Goal: Task Accomplishment & Management: Use online tool/utility

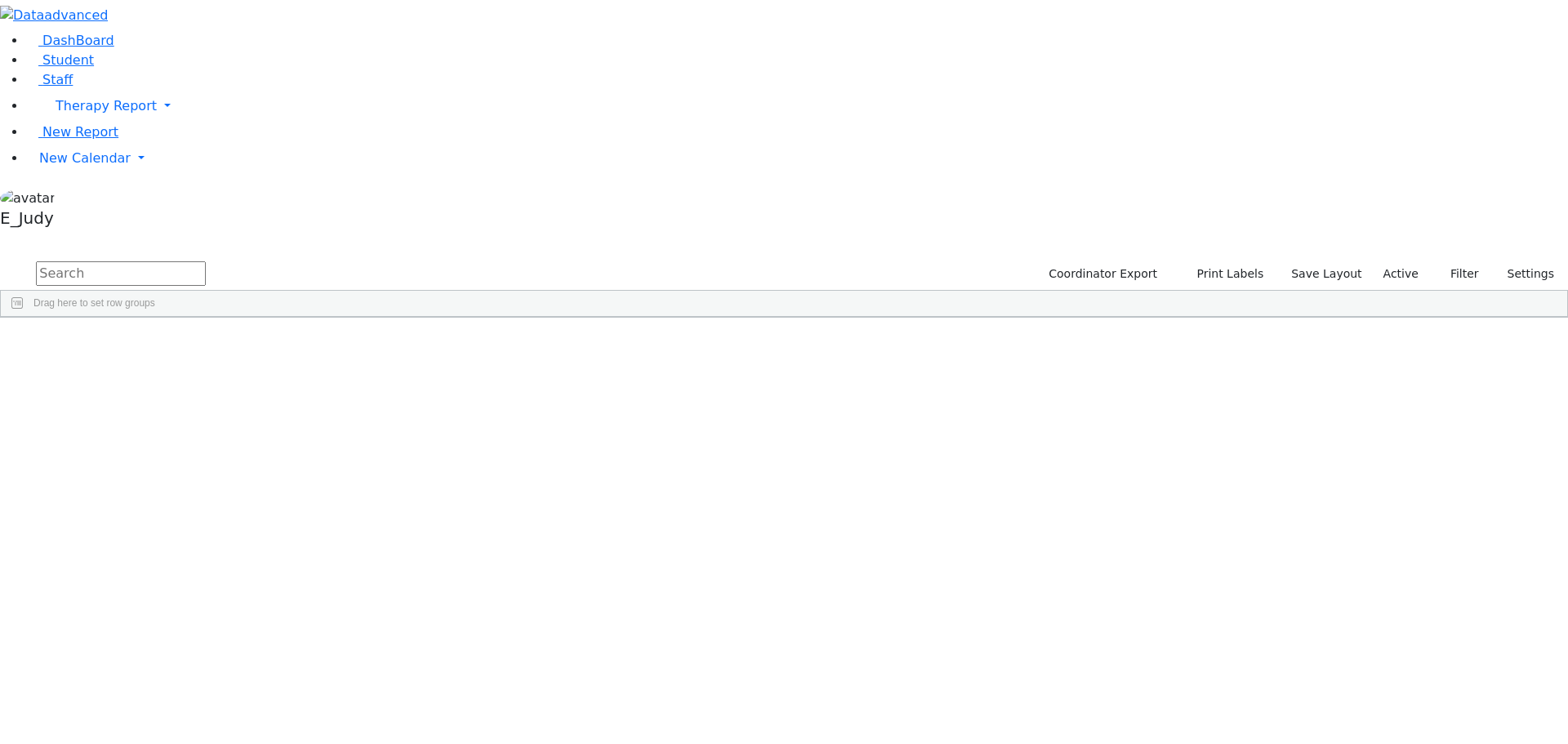
click at [923, 324] on span at bounding box center [917, 330] width 13 height 13
click at [1068, 376] on span "Autosize This Column" at bounding box center [1001, 387] width 136 height 23
click at [954, 316] on div "Site" at bounding box center [896, 329] width 116 height 26
click at [857, 324] on span "Site" at bounding box center [848, 329] width 18 height 11
click at [873, 324] on span at bounding box center [866, 330] width 13 height 13
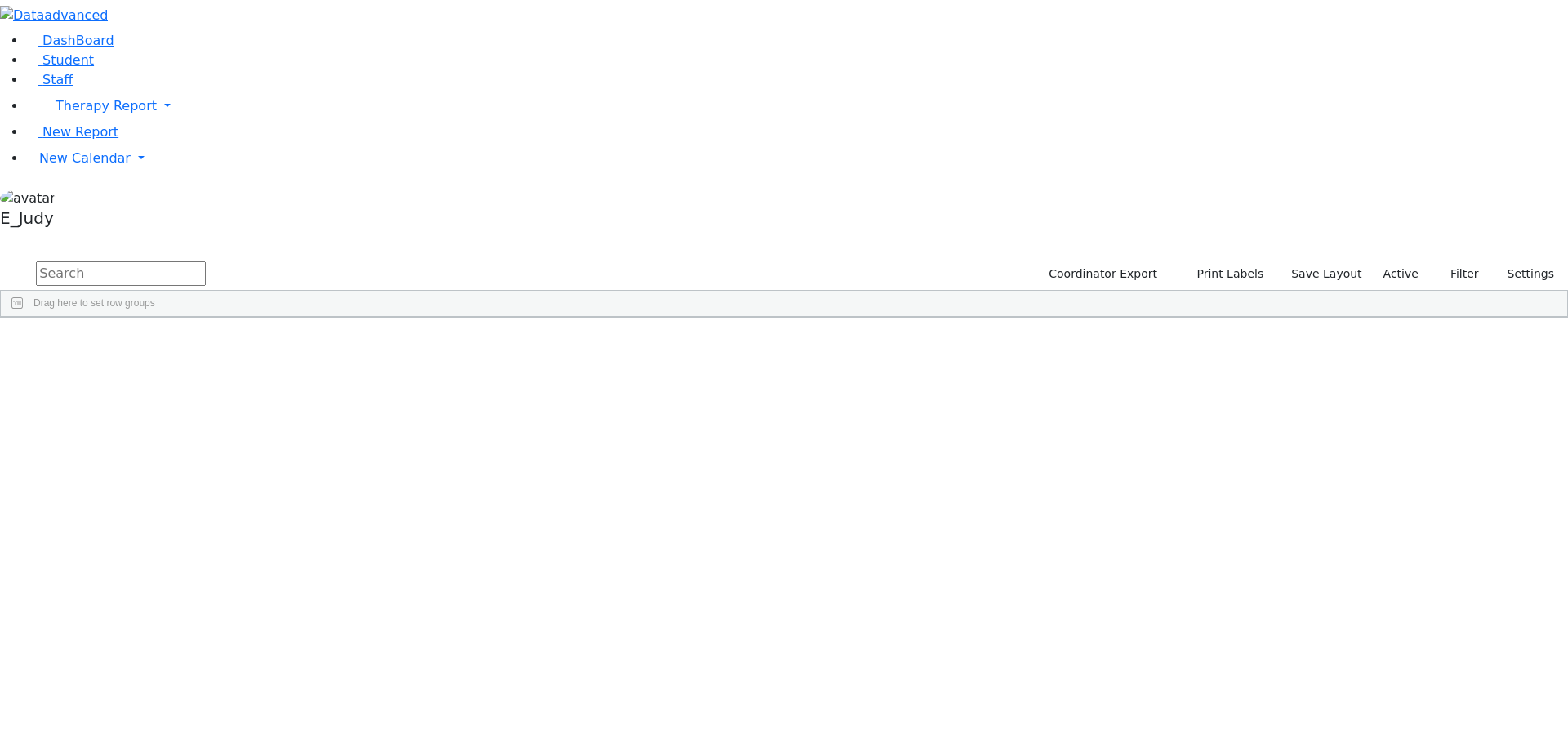
click at [1058, 316] on div "Services" at bounding box center [1021, 329] width 71 height 26
click at [1071, 324] on span at bounding box center [1064, 330] width 13 height 13
click at [954, 316] on div "Site" at bounding box center [896, 329] width 116 height 26
click at [980, 316] on div at bounding box center [976, 329] width 6 height 26
click at [954, 316] on div "Site 1" at bounding box center [896, 329] width 116 height 26
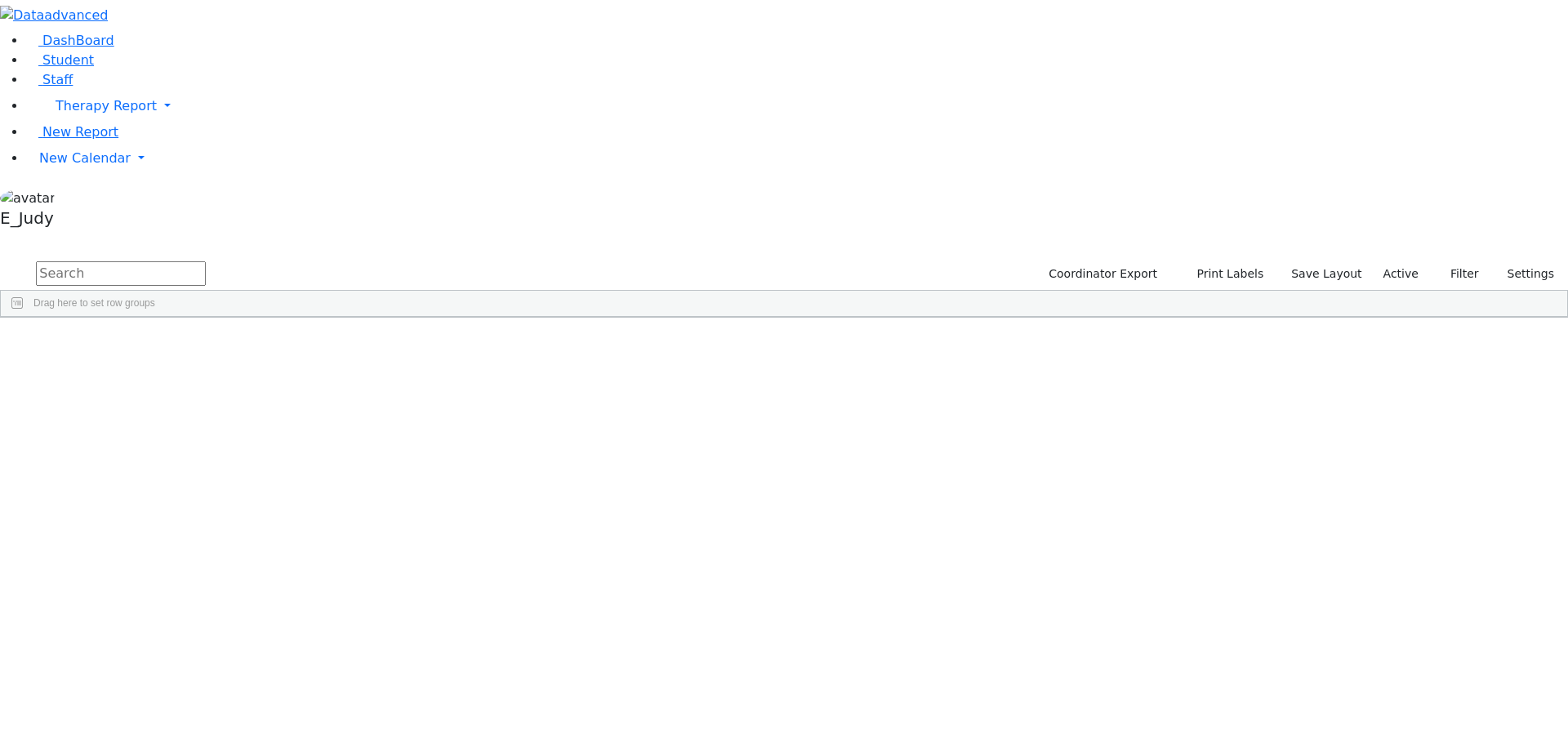
click at [954, 316] on div "Site 1" at bounding box center [896, 329] width 116 height 26
click at [967, 324] on span at bounding box center [961, 330] width 13 height 13
click at [1112, 429] on span "Group by Site" at bounding box center [1045, 440] width 136 height 23
click at [983, 324] on span at bounding box center [976, 330] width 13 height 13
click at [61, 87] on span "Staff" at bounding box center [57, 79] width 30 height 16
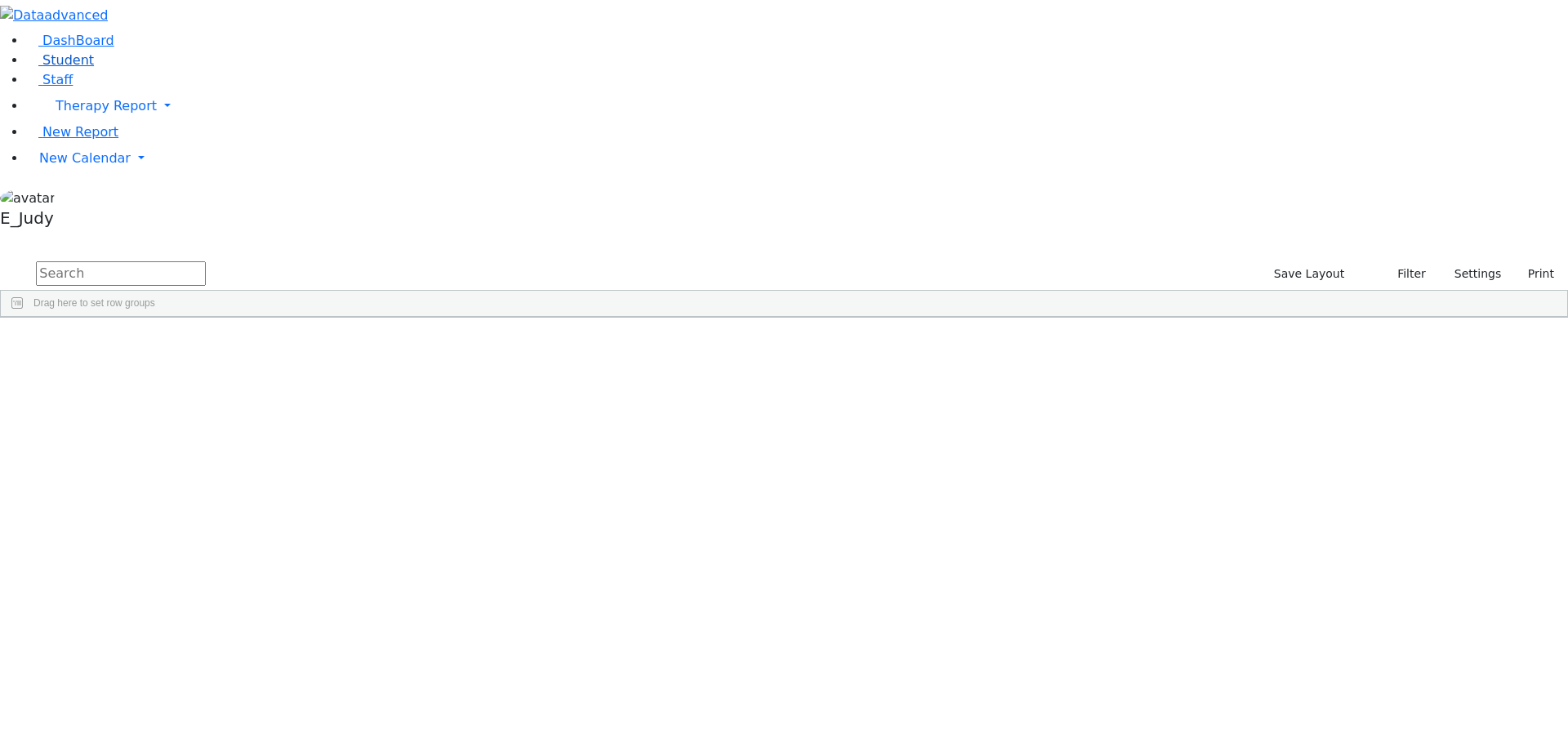
click at [63, 68] on span "Student" at bounding box center [68, 60] width 51 height 16
click at [716, 324] on span at bounding box center [709, 330] width 13 height 13
click at [763, 326] on span "filter" at bounding box center [757, 332] width 13 height 13
click at [724, 419] on input "checkbox" at bounding box center [717, 426] width 13 height 13
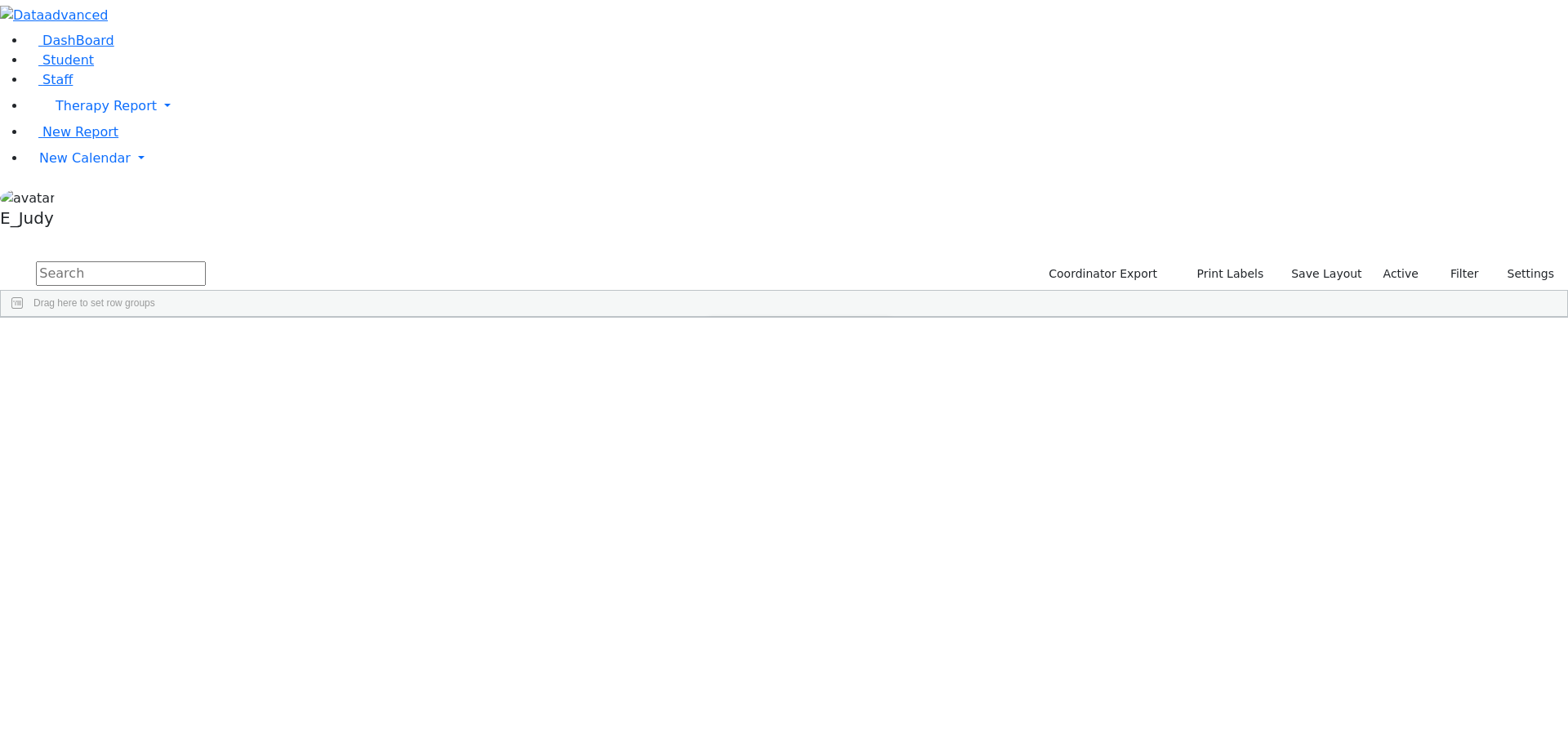
click at [881, 371] on input "Filter Value" at bounding box center [795, 378] width 170 height 15
click at [881, 396] on input "Search filter values" at bounding box center [795, 404] width 170 height 15
type input "h"
click at [880, 351] on span "Filtering operator" at bounding box center [873, 358] width 13 height 13
click at [1037, 344] on div "Press SPACE to select this row." at bounding box center [984, 355] width 104 height 23
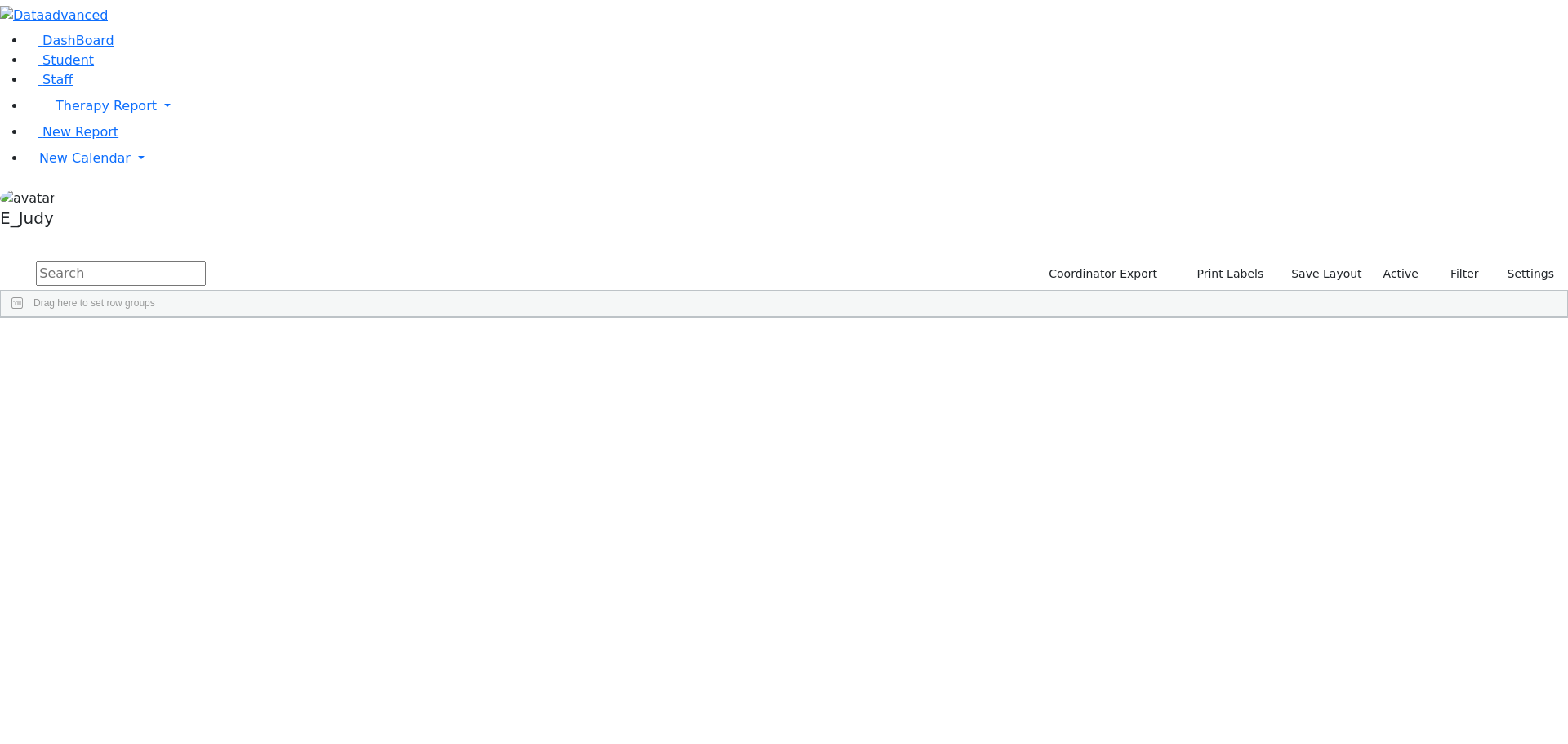
click at [923, 324] on span at bounding box center [917, 330] width 13 height 13
click at [931, 491] on input "checkbox" at bounding box center [925, 497] width 13 height 13
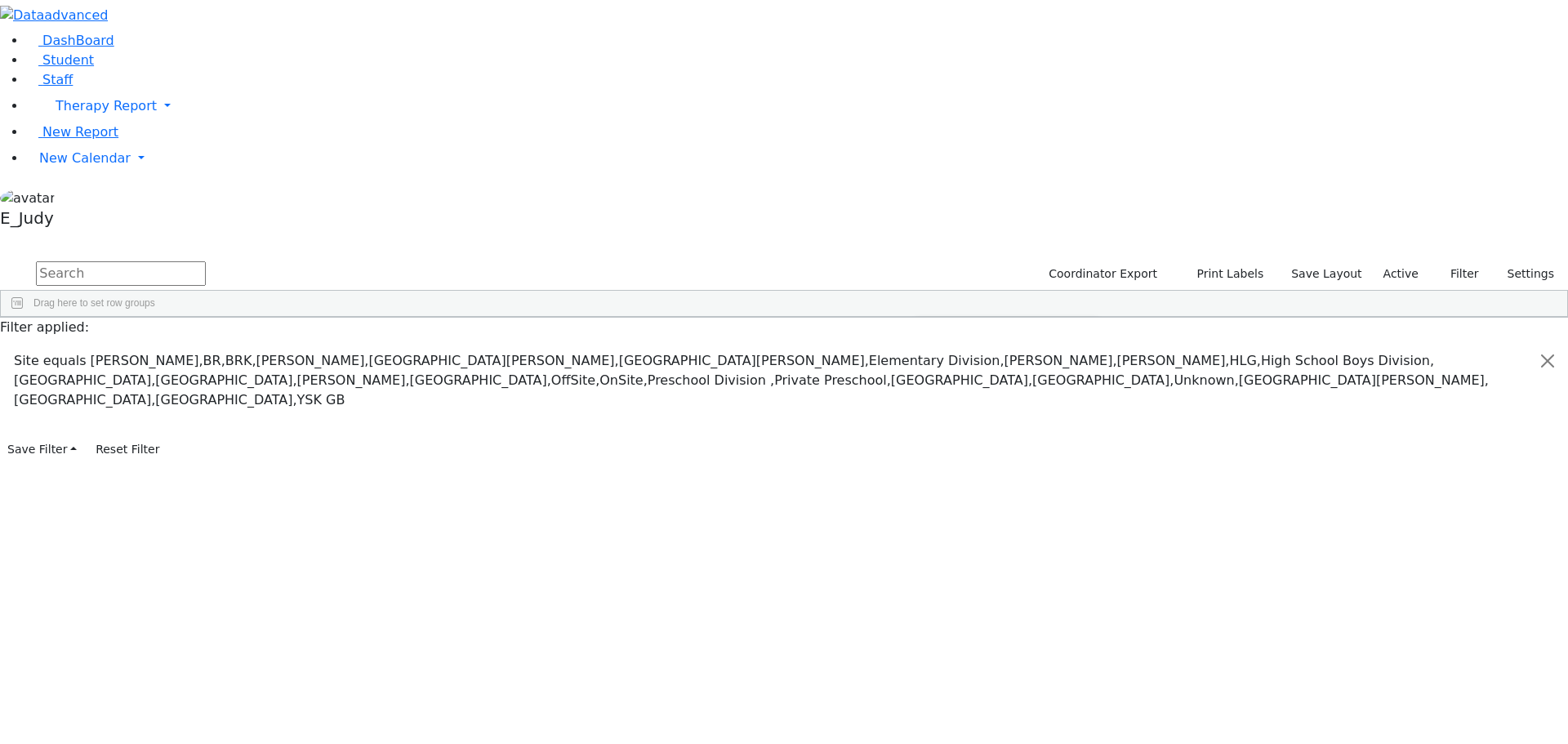
click at [931, 491] on input "checkbox" at bounding box center [925, 497] width 13 height 13
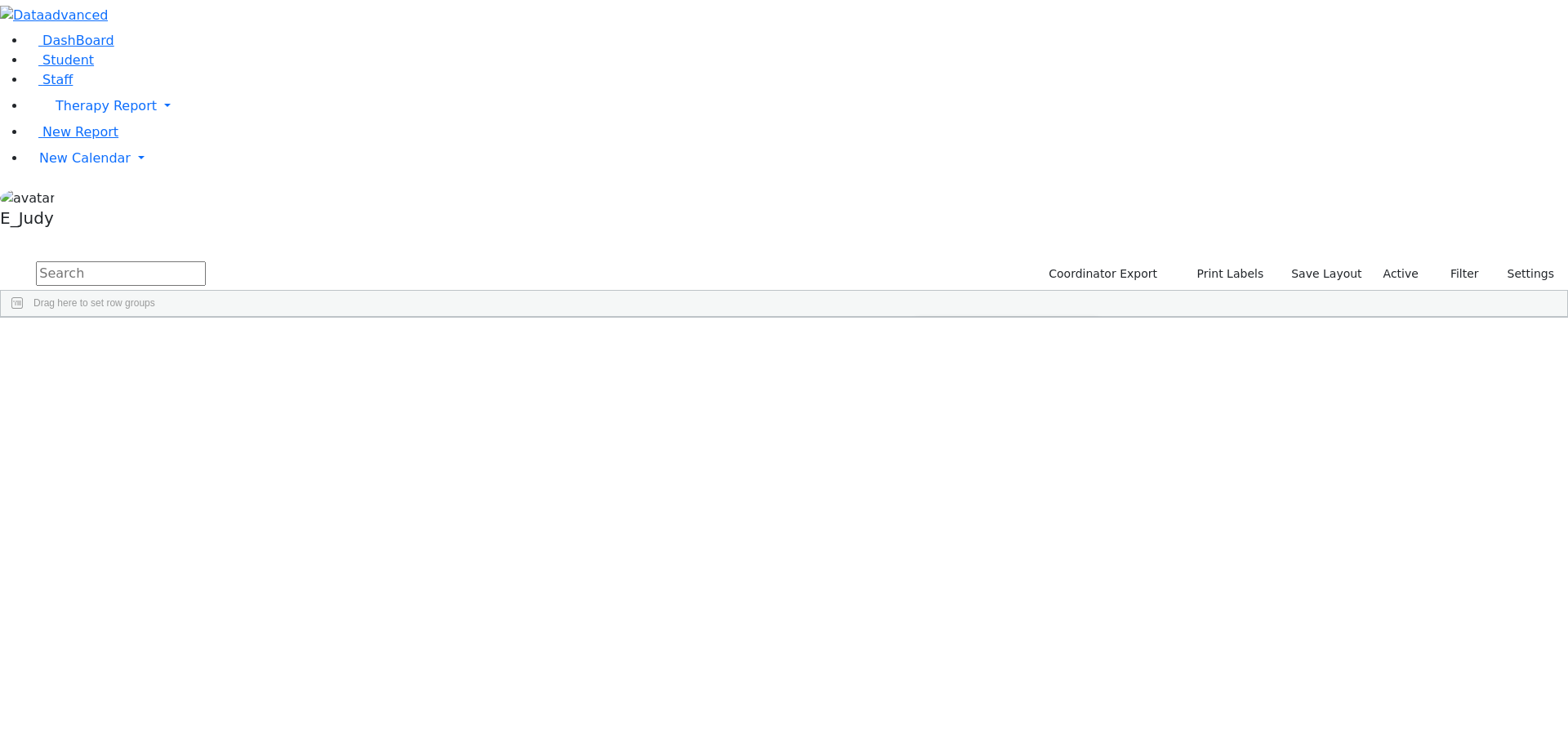
scroll to position [0, 0]
click at [931, 419] on input "checkbox" at bounding box center [925, 426] width 13 height 13
click at [931, 491] on input "checkbox" at bounding box center [925, 497] width 13 height 13
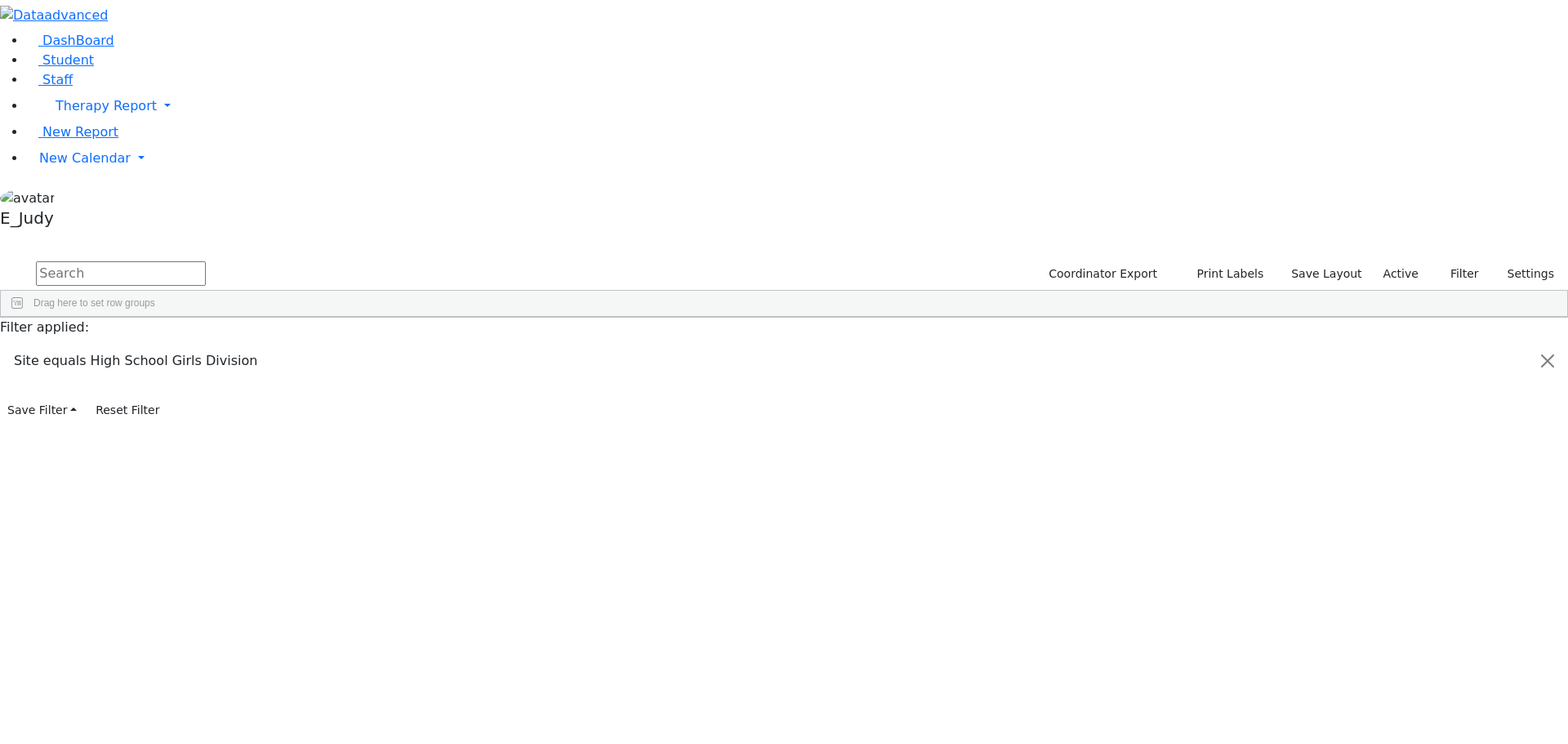
scroll to position [154, 0]
drag, startPoint x: 361, startPoint y: 154, endPoint x: 357, endPoint y: 710, distance: 556.0
click at [357, 710] on div "6505925 Aker Leah 04/09/2012 Brick, Tzirl ML Special Class - K12 Kiryas Joel UF…" at bounding box center [674, 556] width 1347 height 732
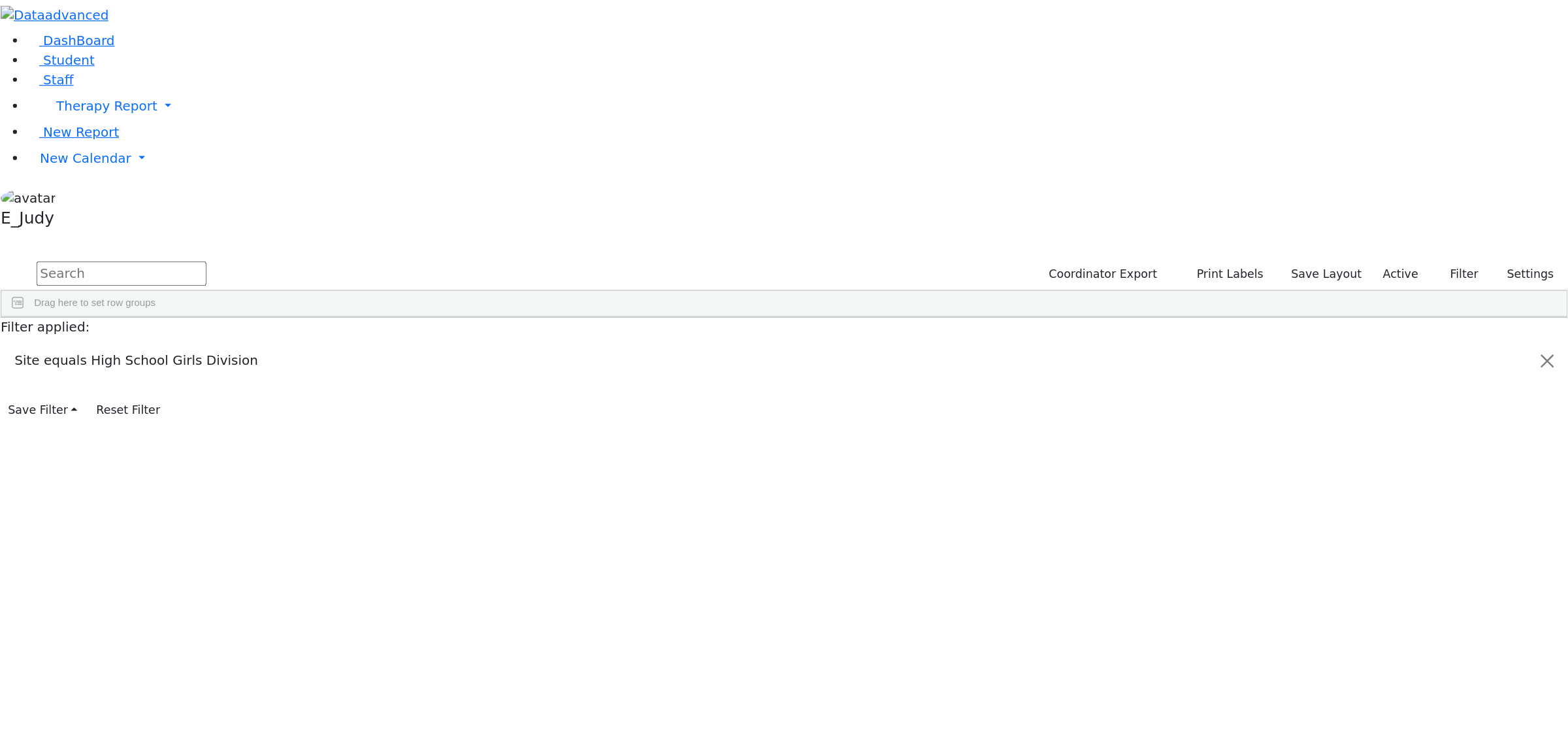
scroll to position [0, 0]
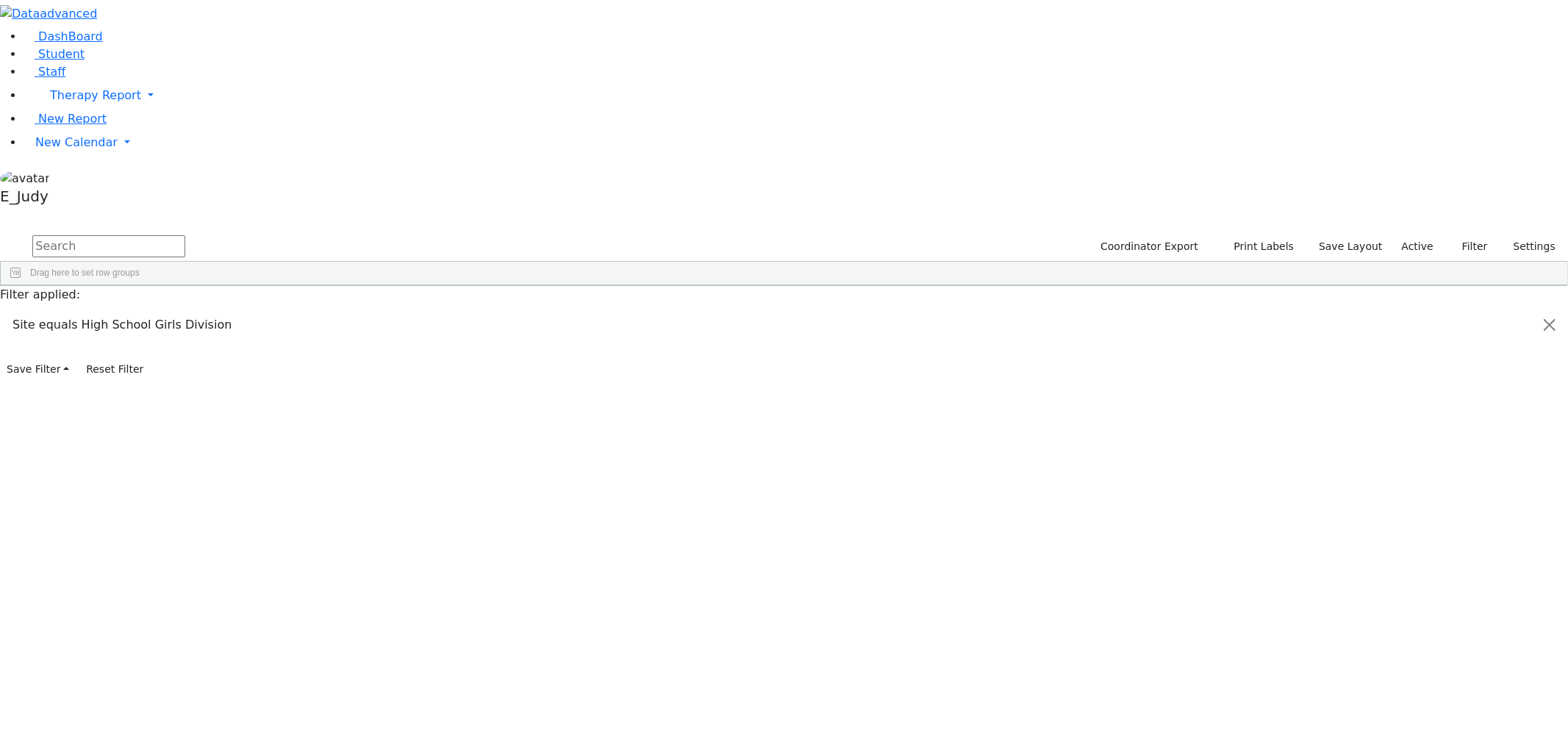
drag, startPoint x: 221, startPoint y: 135, endPoint x: 1131, endPoint y: 551, distance: 1000.6
click at [1213, 612] on div "6505925 Aker Leah 04/09/2012 Brick, Tzirl ML Special Class - K12 Kiryas Joel UF…" at bounding box center [607, 639] width 1212 height 659
click at [70, 211] on aside "DashBoard Student Staff Therapy Report Student Old Calendar" at bounding box center [784, 105] width 1568 height 211
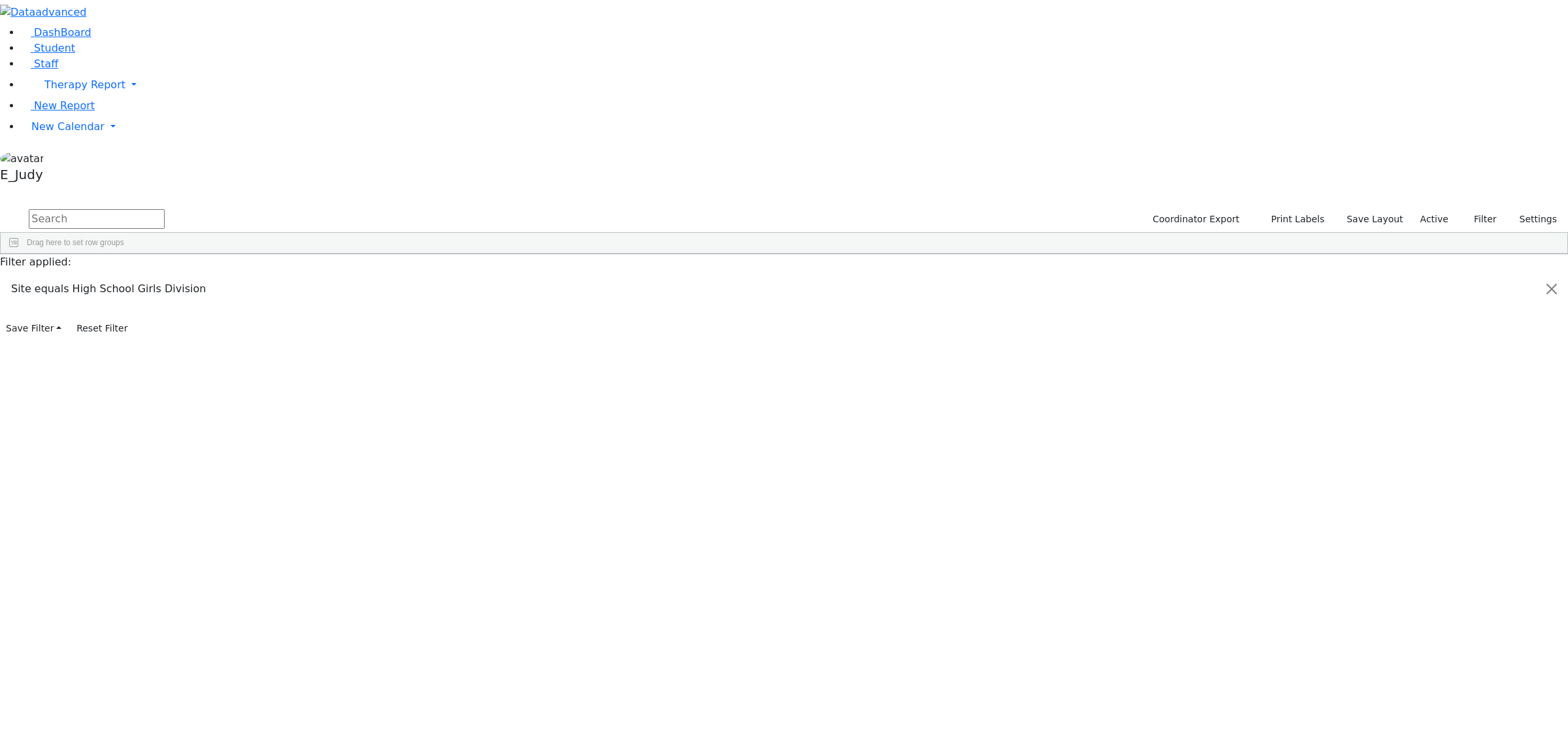
drag, startPoint x: 214, startPoint y: 122, endPoint x: 1086, endPoint y: 682, distance: 1036.3
click at [1078, 595] on div "6505925 Aker Leah 04/09/2012 Brick, Tzirl ML Special Class - K12 Kiryas Joel UF…" at bounding box center [540, 568] width 1078 height 586
click at [1101, 595] on span "Student Info" at bounding box center [1037, 728] width 128 height 18
click at [1254, 497] on div "6505925 Aker Leah 04/09/2012 Brick, Tzirl ML Special Class - K12 Kiryas Joel UF…" at bounding box center [777, 568] width 1553 height 586
click at [1254, 477] on div "6505925 Aker Leah 04/09/2012 Brick, Tzirl ML Special Class - K12 Kiryas Joel UF…" at bounding box center [777, 568] width 1553 height 586
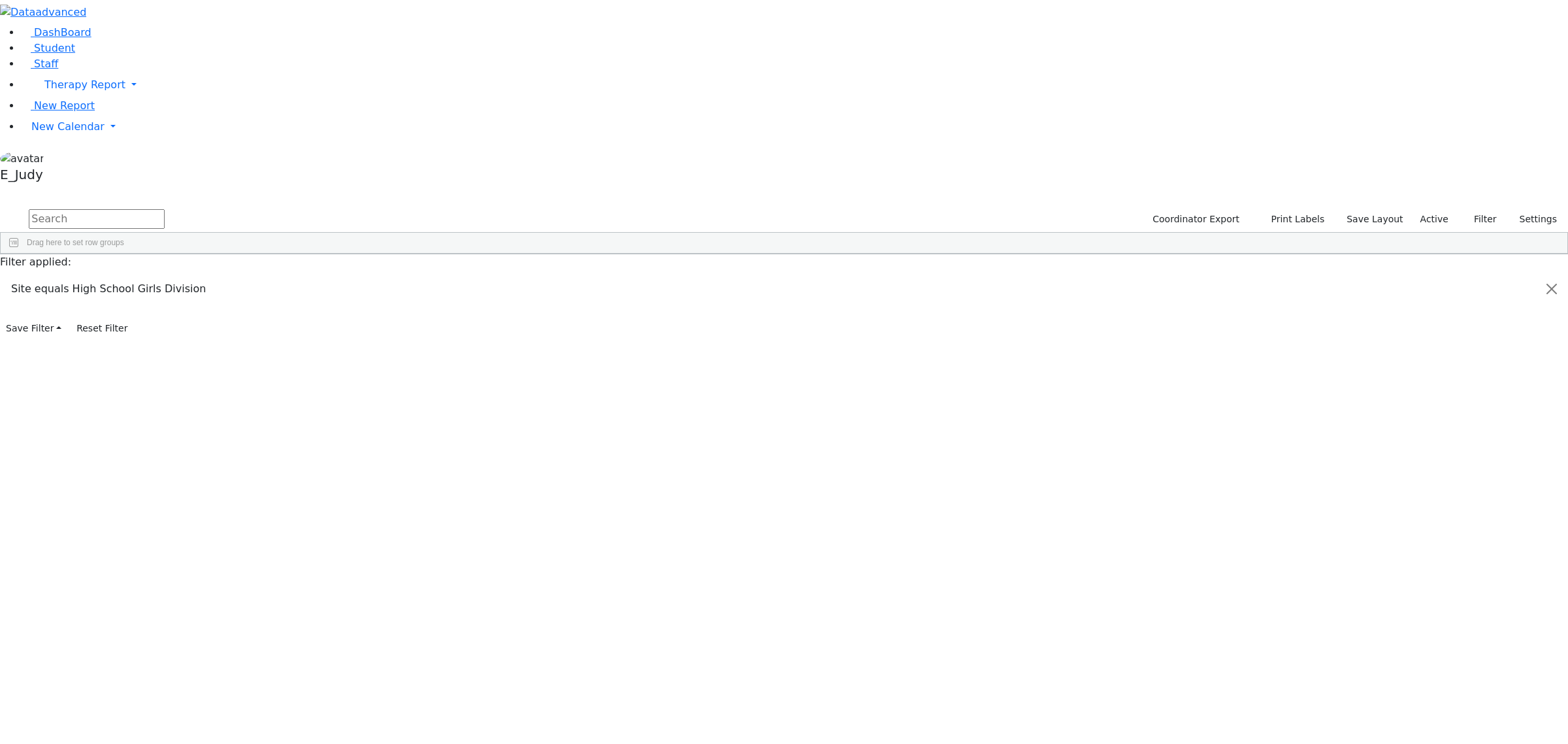
drag, startPoint x: 1354, startPoint y: 477, endPoint x: 1054, endPoint y: 156, distance: 439.4
click at [1254, 472] on div "6505925 Aker Leah 04/09/2012 Brick, Tzirl ML Special Class - K12 Kiryas Joel UF…" at bounding box center [777, 568] width 1553 height 586
click at [17, 187] on button "button" at bounding box center [8, 192] width 17 height 9
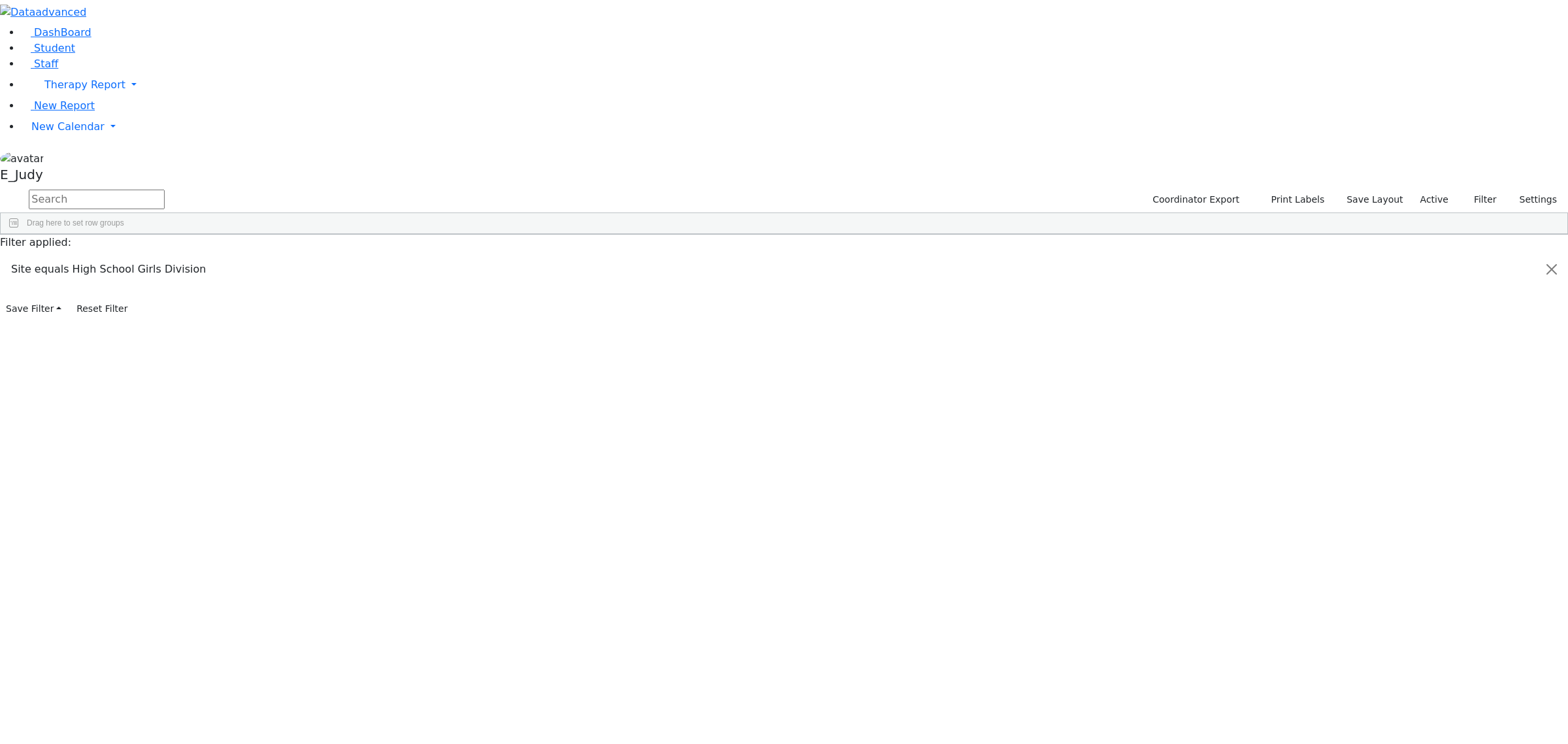
click at [0, 0] on div "Students 32 A 24 K 24 W 24 A 24 K 24 W 24 A" at bounding box center [0, 0] width 0 height 0
click at [45, 187] on aside "DashBoard Student Staff Therapy Report Student Old Calendar" at bounding box center [784, 93] width 1568 height 187
click at [164, 189] on input "text" at bounding box center [96, 199] width 136 height 20
click at [0, 0] on div "Students 32 A 24 K 24 W 24 A 24 K 24 W 24 A" at bounding box center [0, 0] width 0 height 0
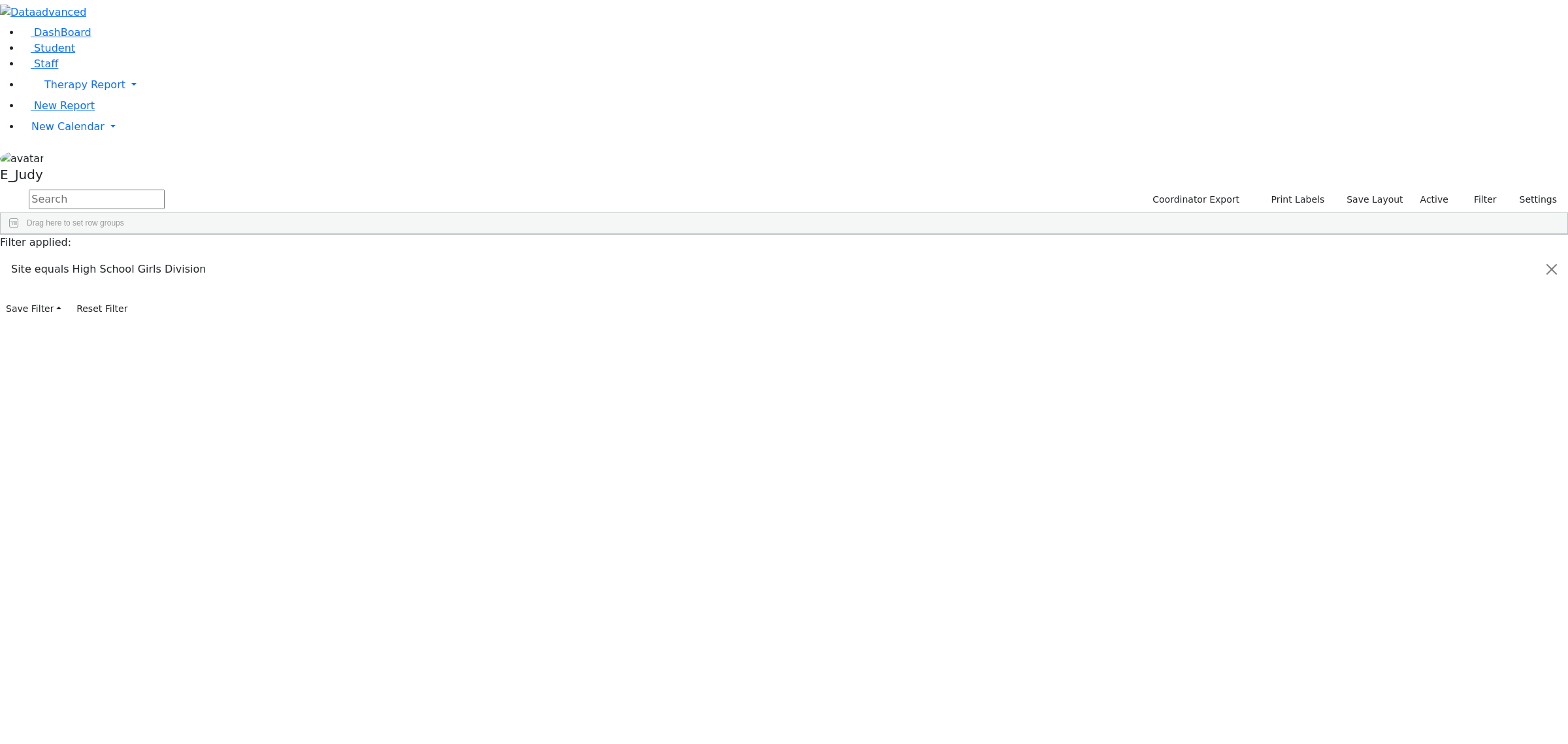
click at [164, 189] on input "text" at bounding box center [96, 199] width 136 height 20
drag, startPoint x: 118, startPoint y: 368, endPoint x: 122, endPoint y: 314, distance: 54.1
click at [118, 187] on aside "DashBoard Student Staff Therapy Report Student Old Calendar" at bounding box center [784, 93] width 1568 height 187
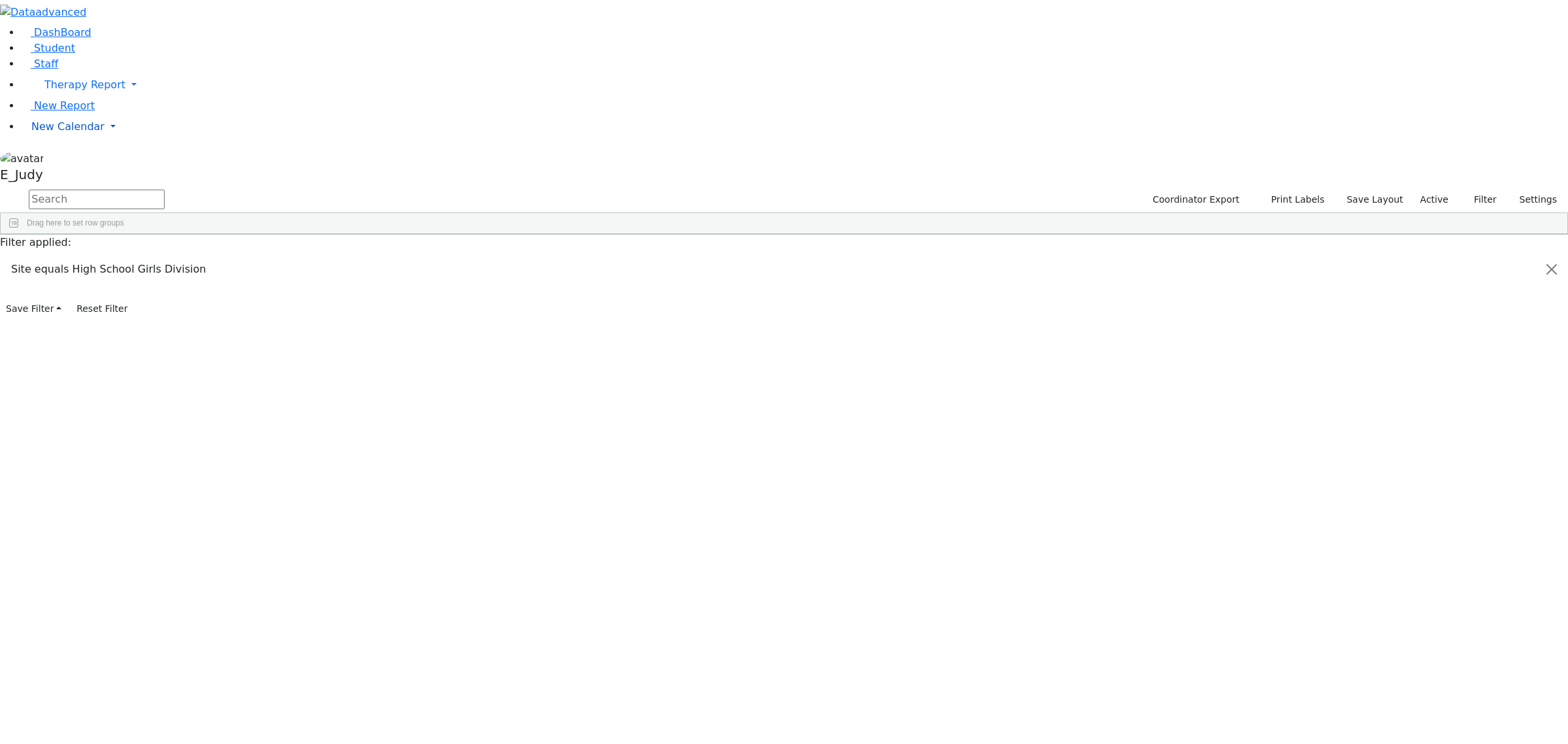
click at [126, 140] on link "New Calendar" at bounding box center [794, 127] width 1547 height 26
click at [53, 187] on aside "DashBoard Student Staff Therapy Report Student Old Calendar" at bounding box center [784, 93] width 1568 height 187
click at [35, 70] on span "Staff" at bounding box center [46, 63] width 24 height 12
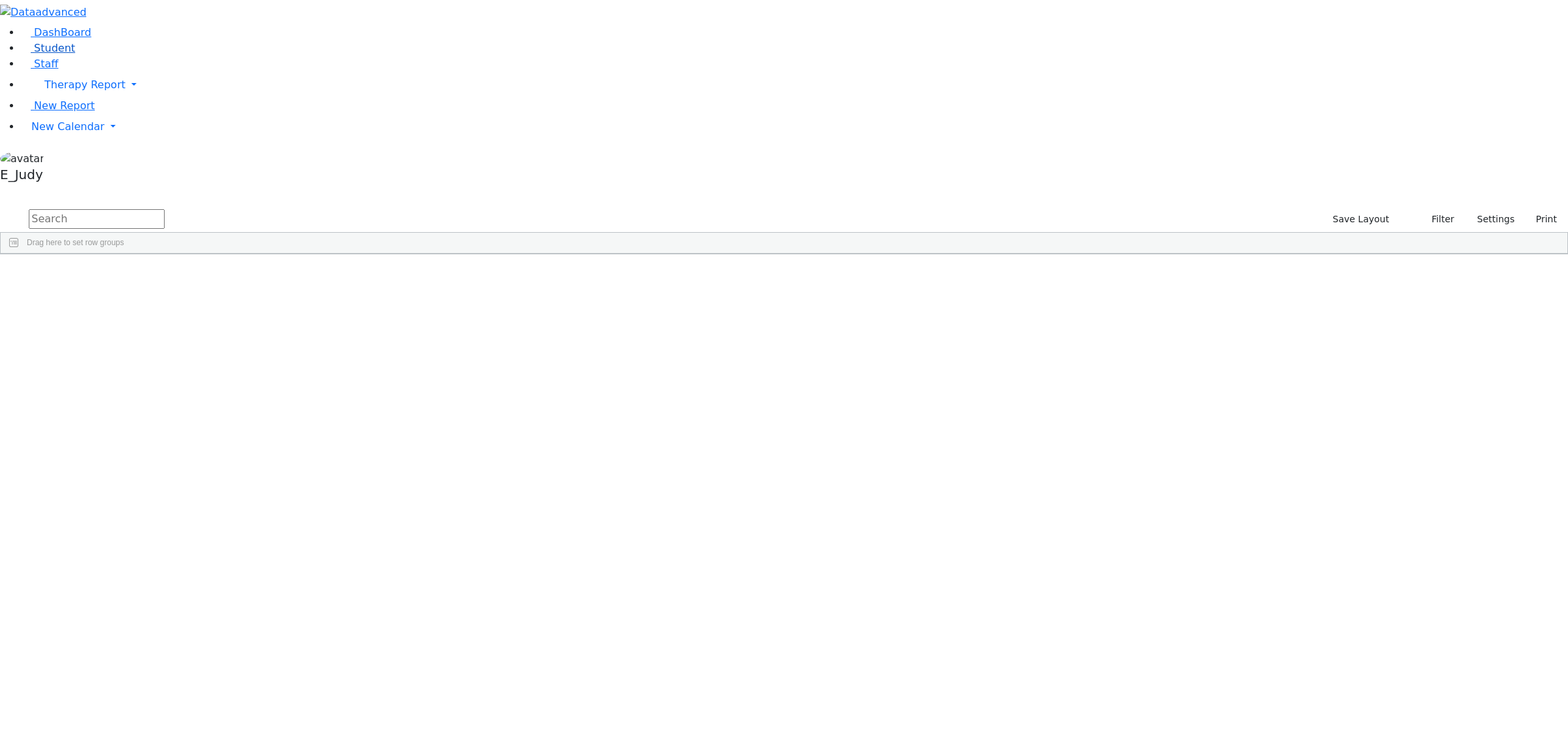
click at [61, 54] on span "Student" at bounding box center [54, 48] width 41 height 12
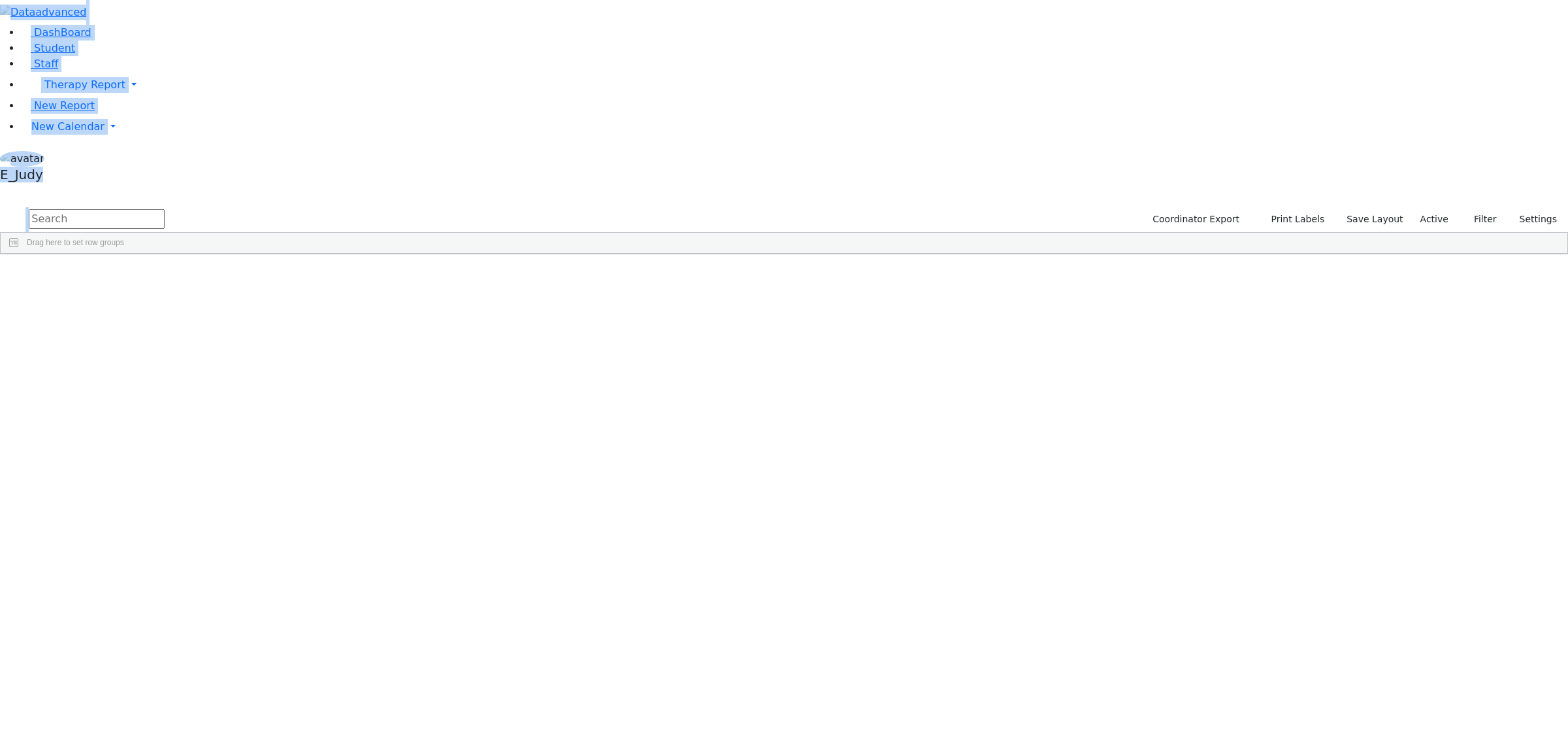
click at [80, 187] on aside "DashBoard Student Staff Therapy Report Student Old Calendar" at bounding box center [784, 93] width 1568 height 187
click at [164, 209] on input "text" at bounding box center [96, 219] width 136 height 20
click at [269, 233] on div "Drag here to set row groups" at bounding box center [784, 243] width 1567 height 21
click at [126, 140] on link "New Calendar" at bounding box center [794, 127] width 1547 height 26
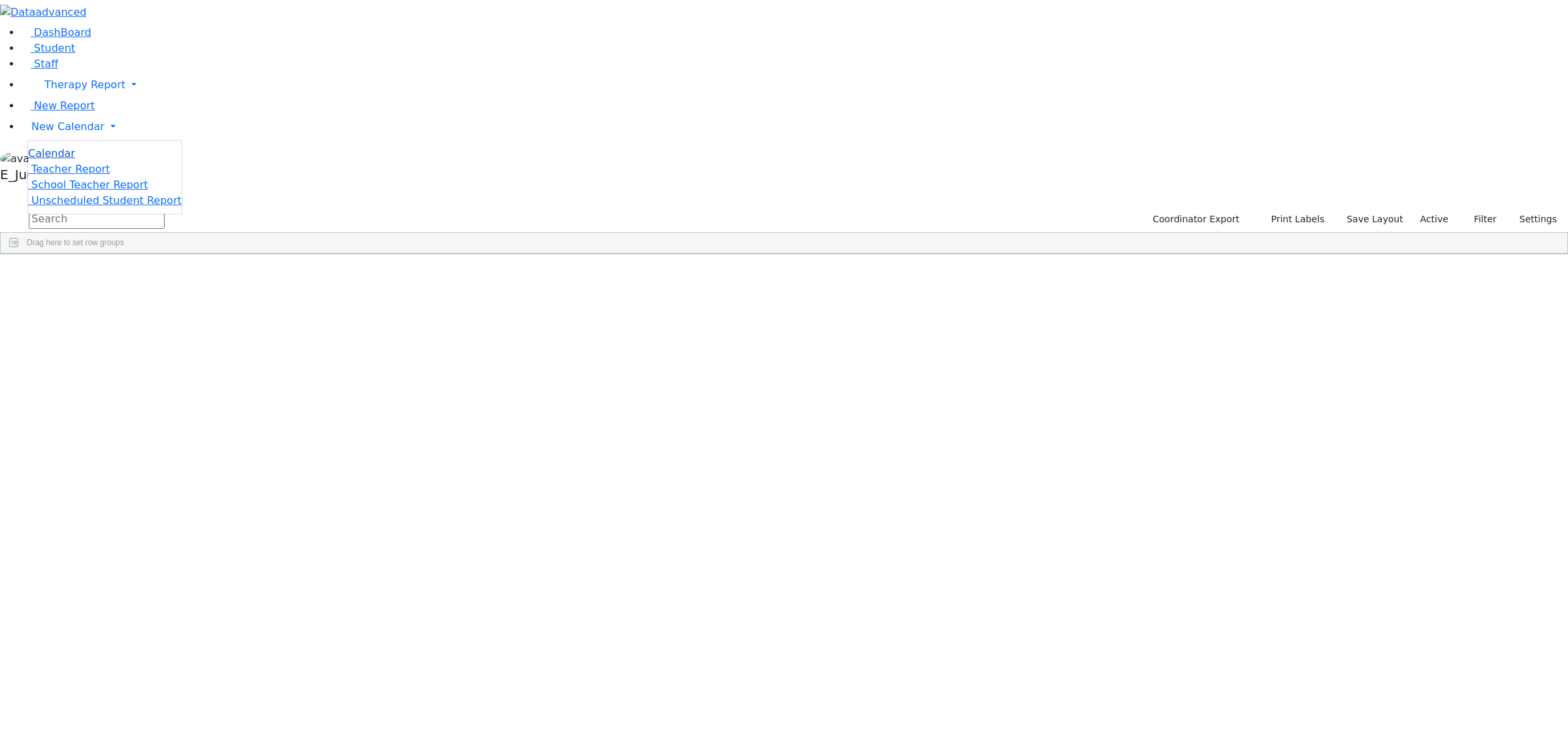
click at [73, 159] on span "Calendar" at bounding box center [51, 153] width 47 height 12
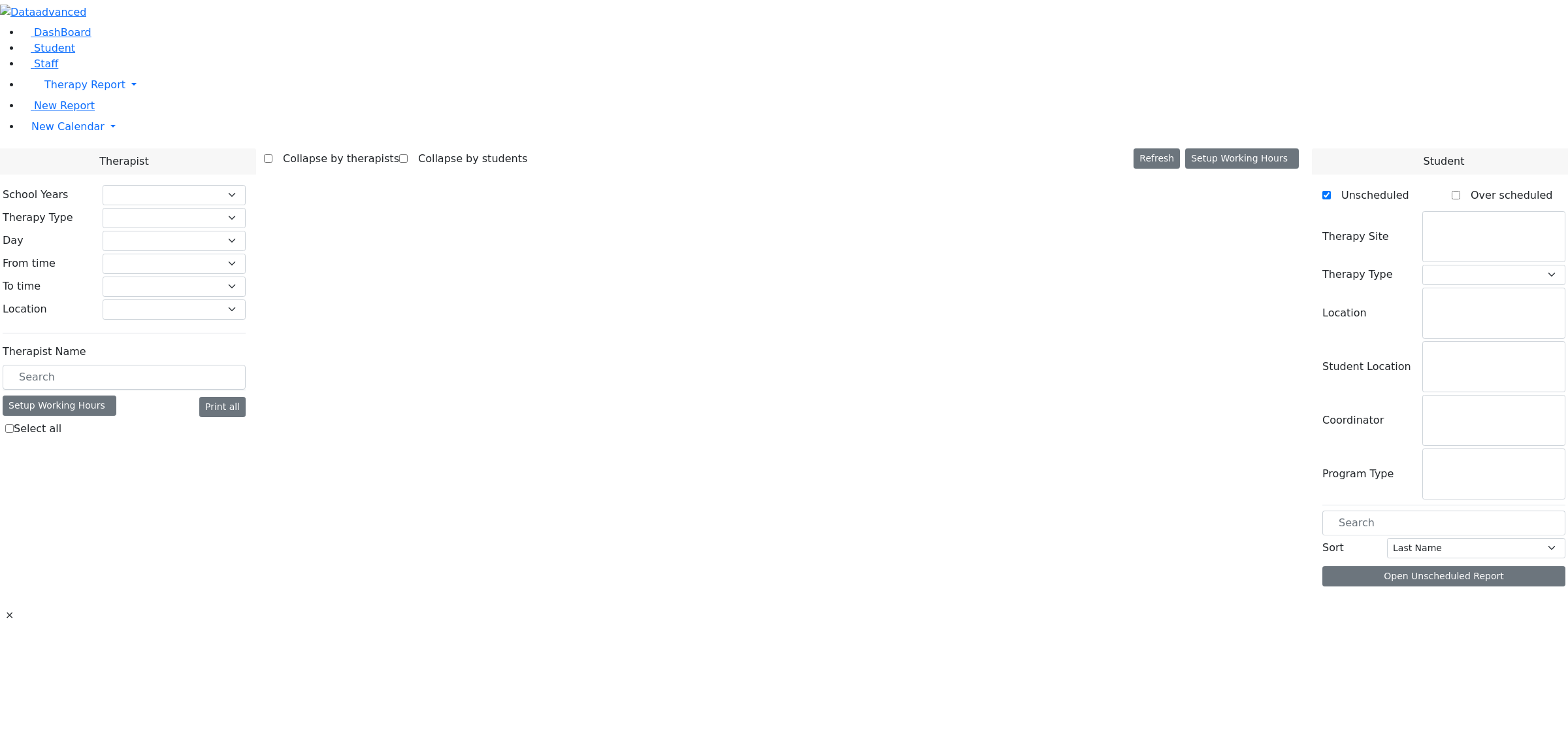
checkbox input "false"
select select "212"
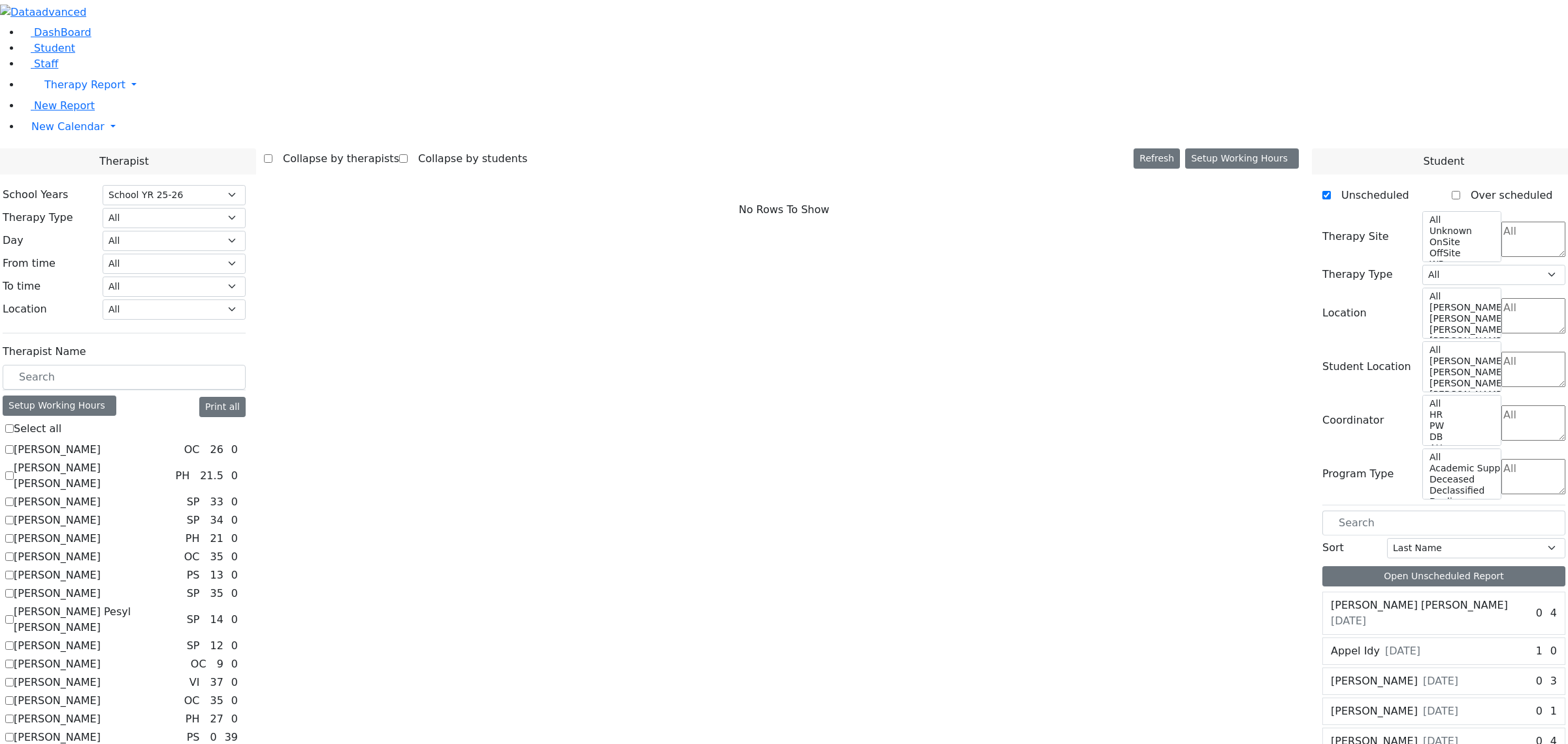
click at [101, 586] on label "[PERSON_NAME]" at bounding box center [57, 593] width 87 height 15
click at [14, 589] on input "[PERSON_NAME]" at bounding box center [10, 593] width 9 height 9
checkbox input "true"
select select "3"
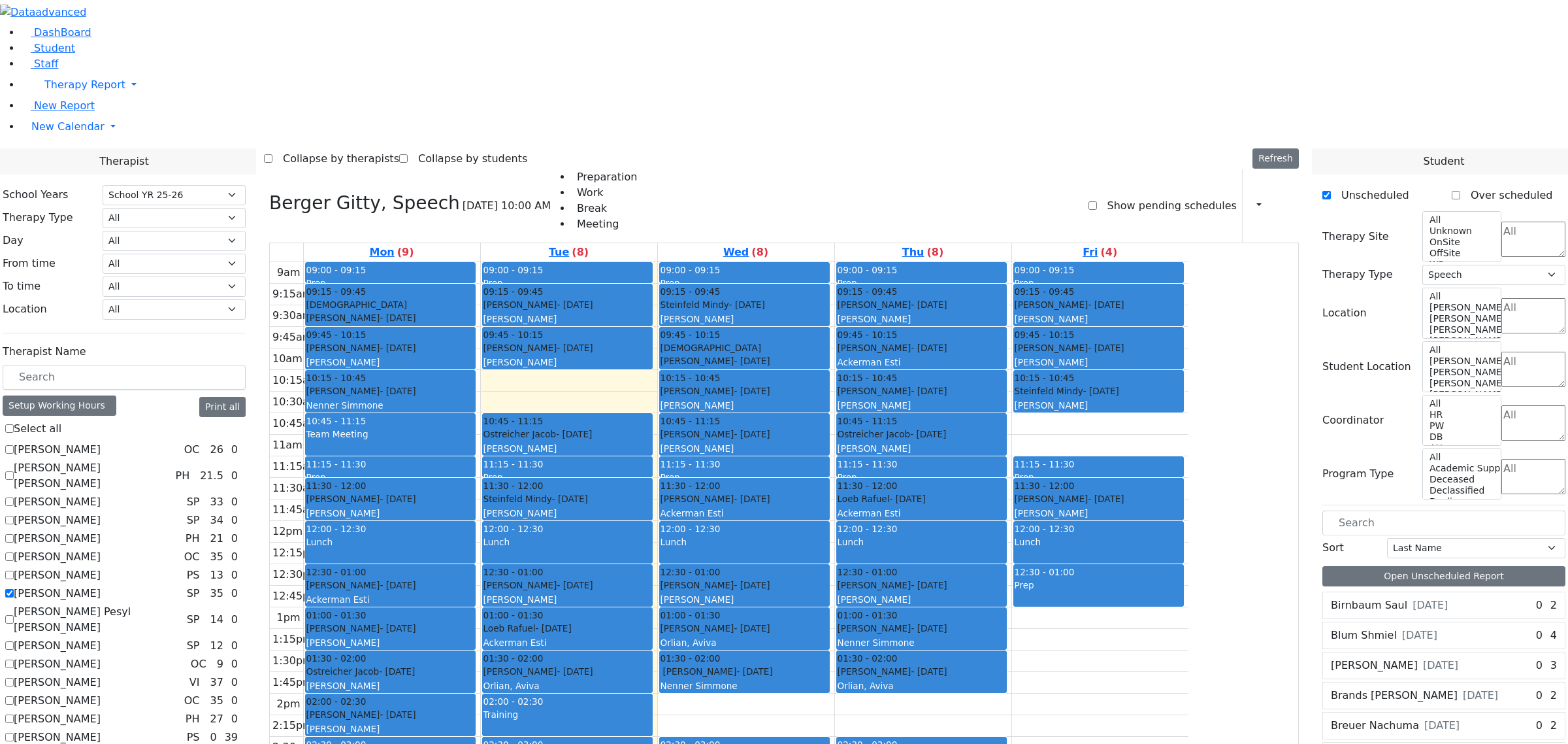
click at [101, 586] on label "[PERSON_NAME]" at bounding box center [57, 593] width 87 height 15
click at [14, 589] on input "[PERSON_NAME]" at bounding box center [10, 593] width 9 height 9
checkbox input "false"
select select
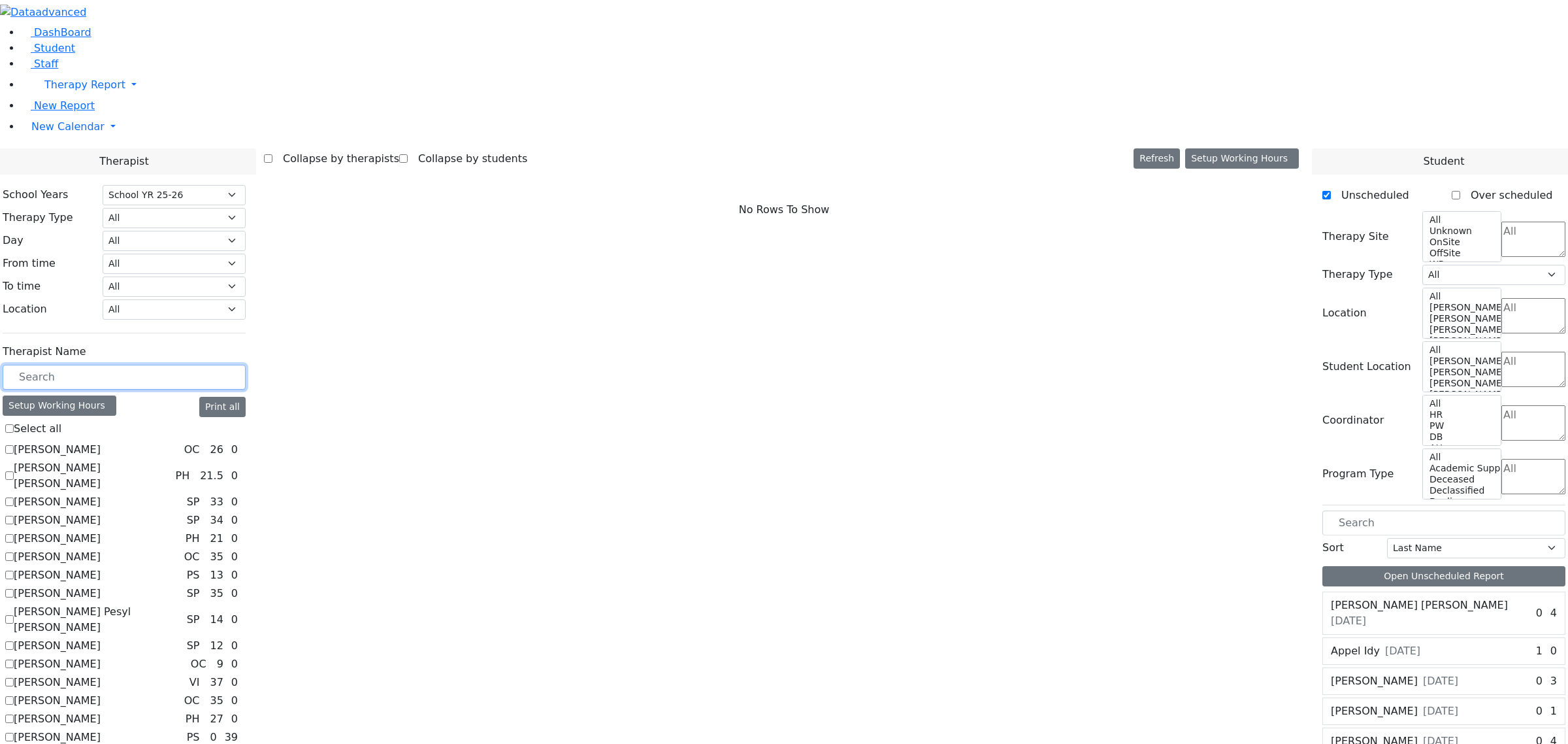
click at [200, 365] on input "text" at bounding box center [124, 378] width 243 height 25
click at [101, 675] on label "[PERSON_NAME]" at bounding box center [57, 682] width 87 height 15
click at [14, 678] on input "[PERSON_NAME]" at bounding box center [10, 682] width 9 height 9
checkbox input "true"
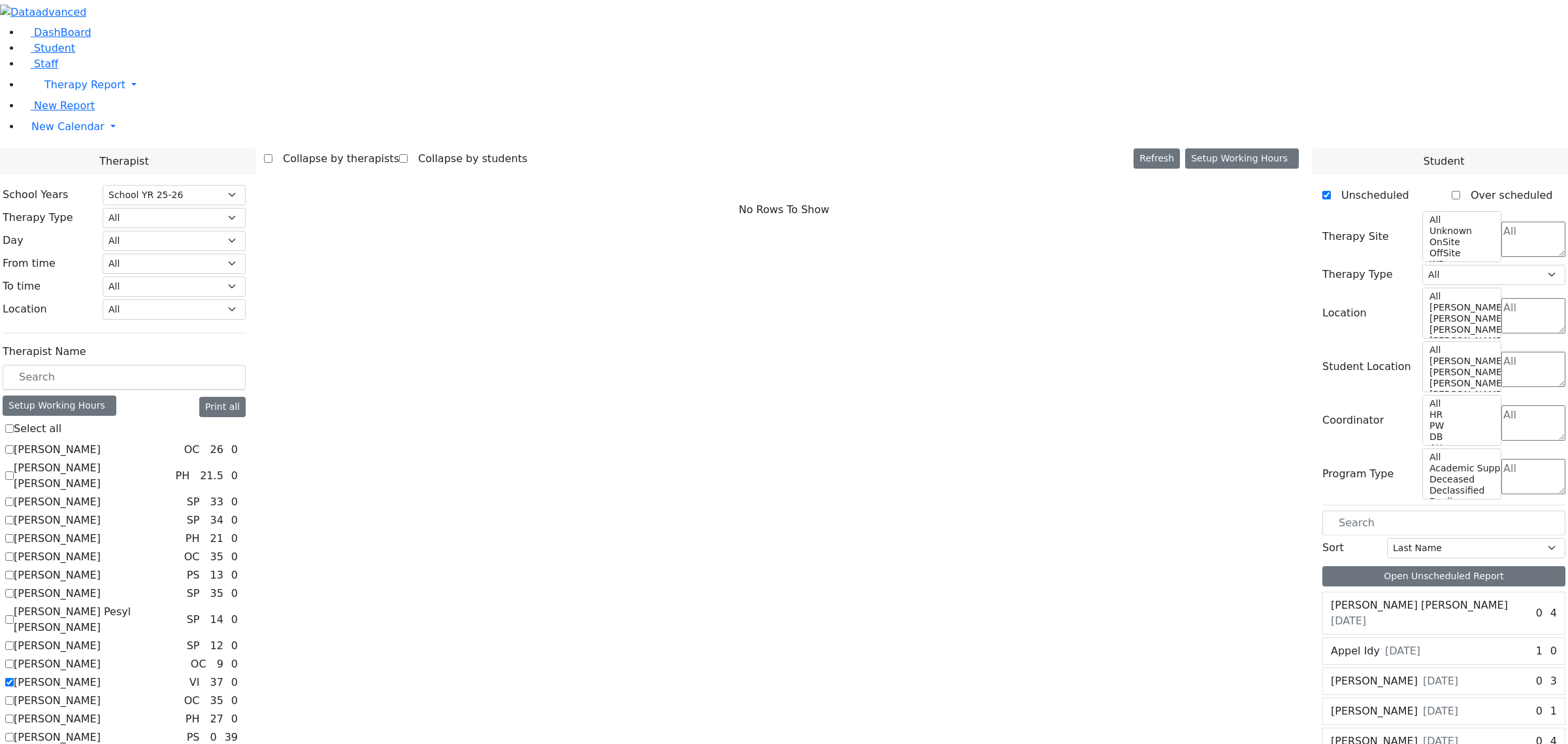
select select "4"
